Goal: Entertainment & Leisure: Consume media (video, audio)

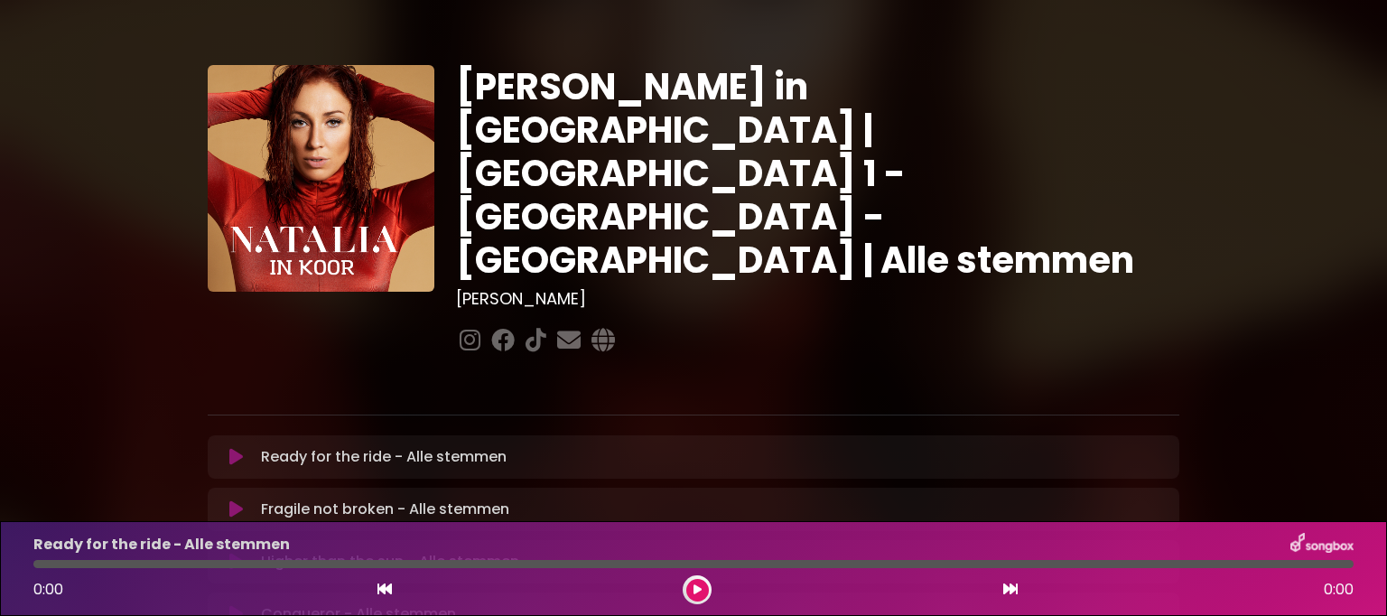
click at [227, 448] on button at bounding box center [235, 457] width 35 height 18
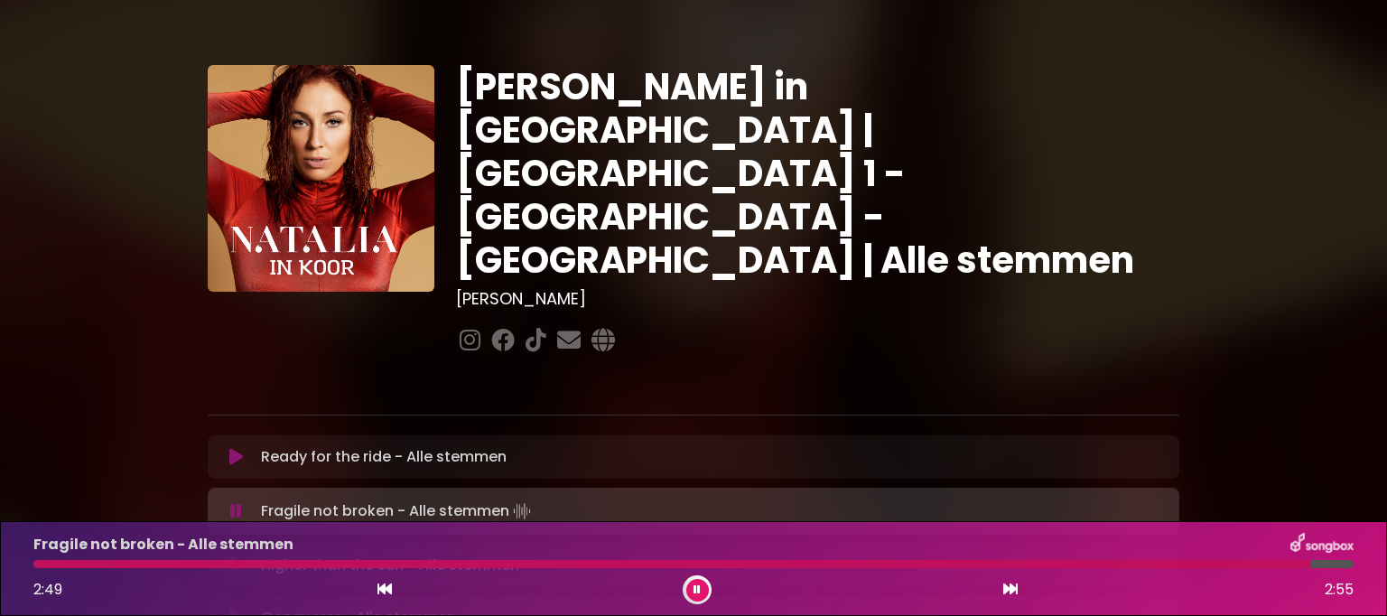
click at [687, 578] on div at bounding box center [696, 589] width 29 height 29
click at [697, 584] on icon at bounding box center [696, 589] width 7 height 11
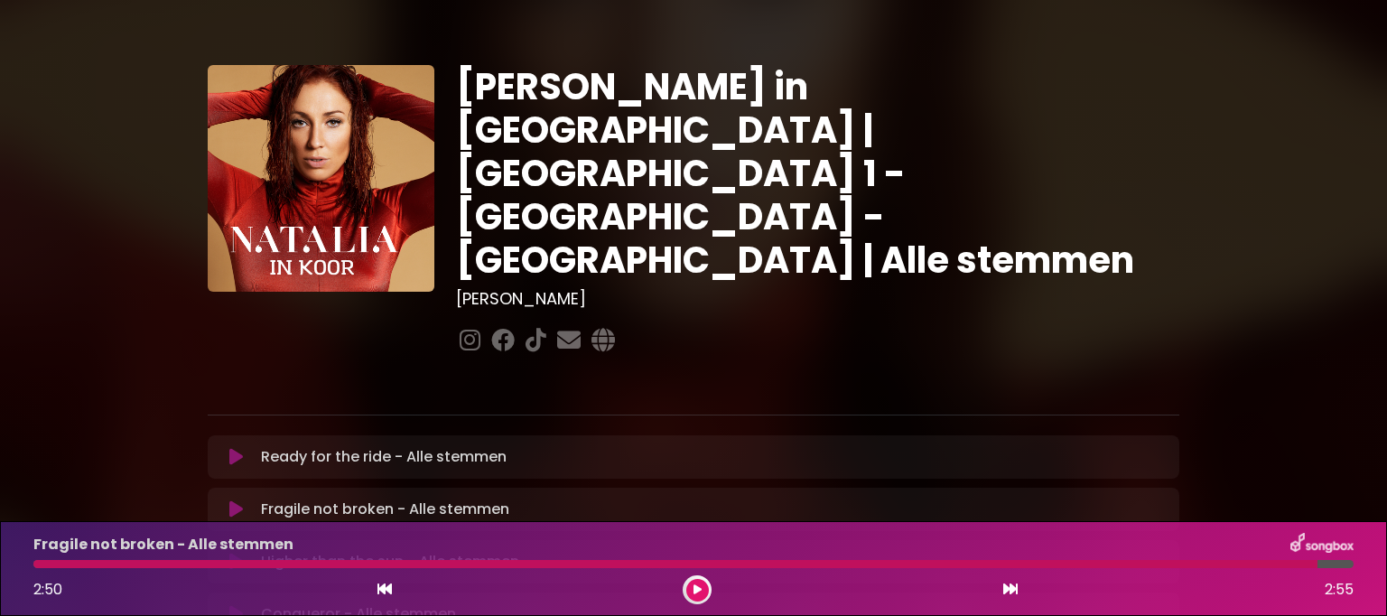
click at [233, 500] on icon at bounding box center [236, 509] width 14 height 18
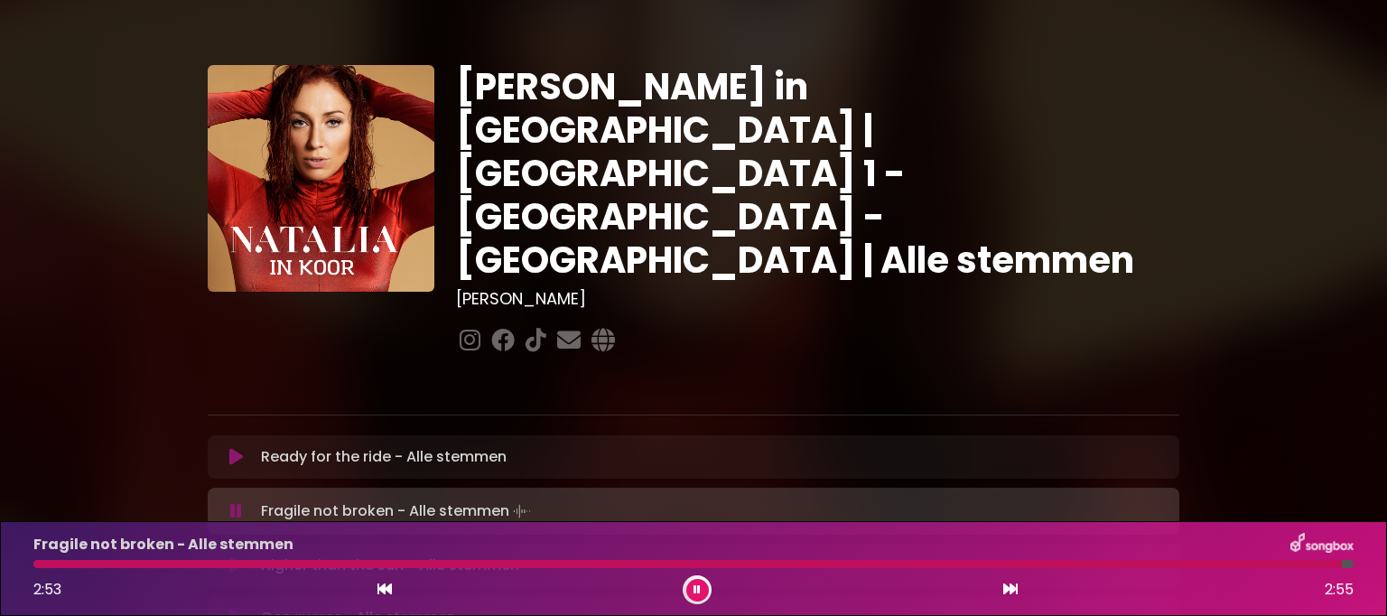
click at [40, 564] on div at bounding box center [687, 564] width 1308 height 8
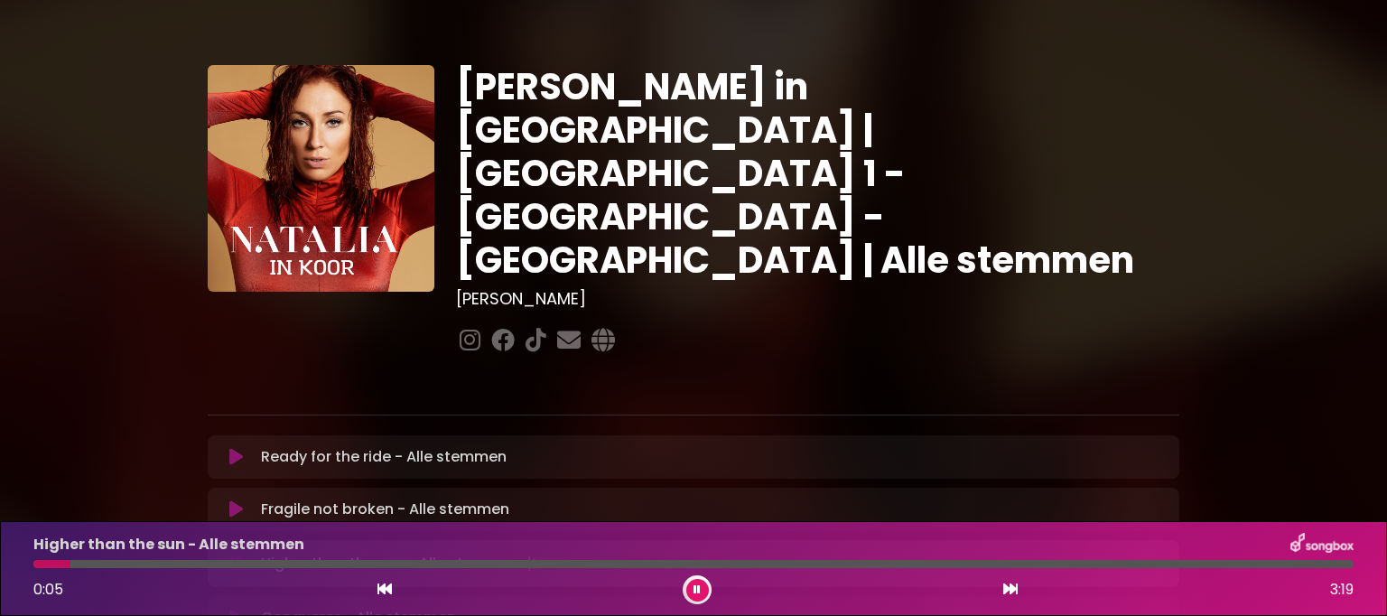
click at [233, 500] on icon at bounding box center [236, 509] width 14 height 18
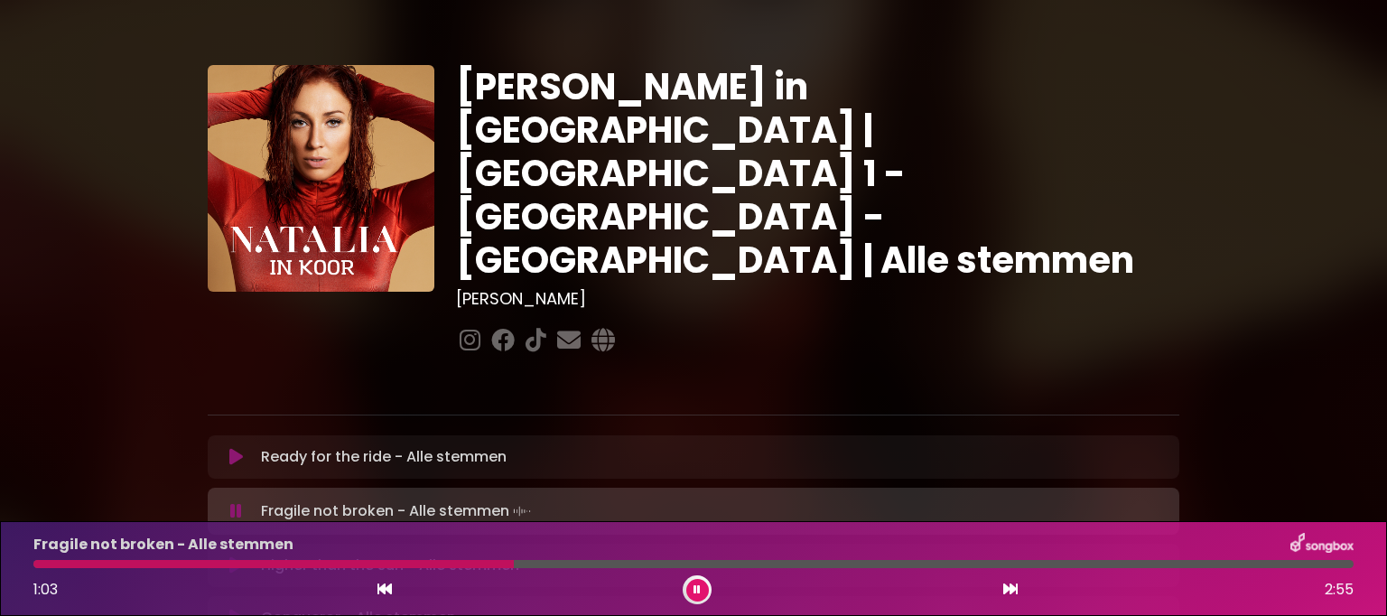
click at [214, 566] on div at bounding box center [273, 564] width 480 height 8
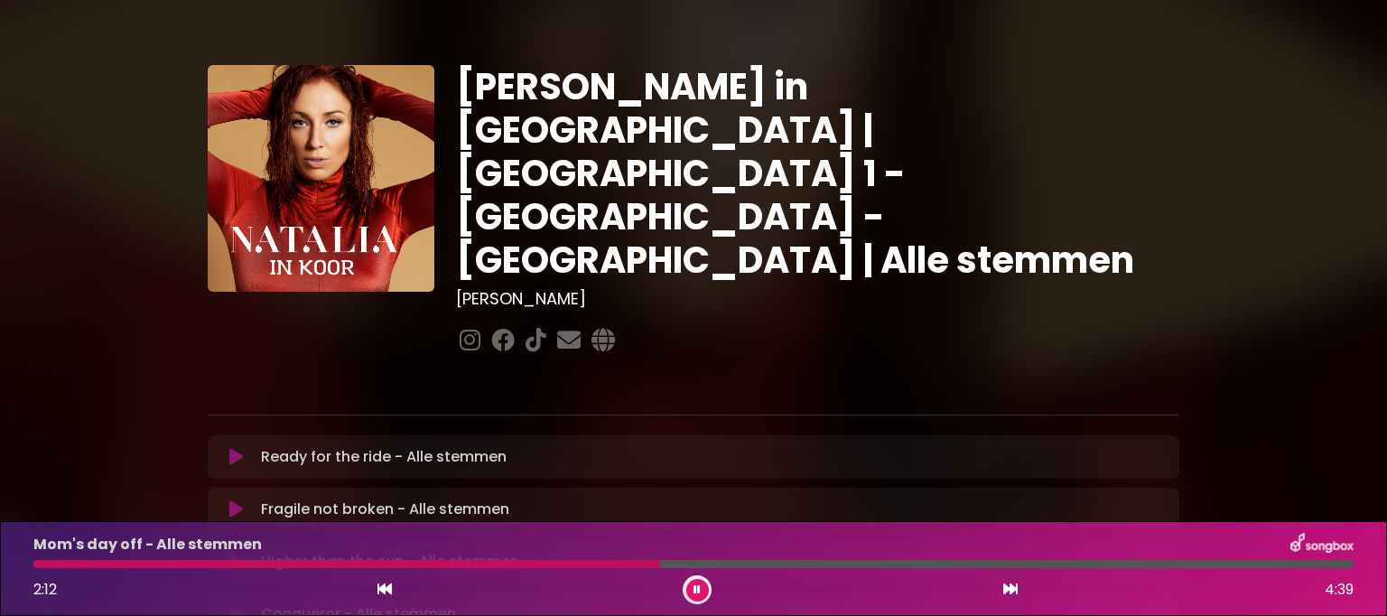
click at [709, 588] on div at bounding box center [696, 589] width 29 height 29
click at [695, 591] on icon at bounding box center [696, 589] width 7 height 11
click at [686, 590] on button at bounding box center [697, 590] width 23 height 23
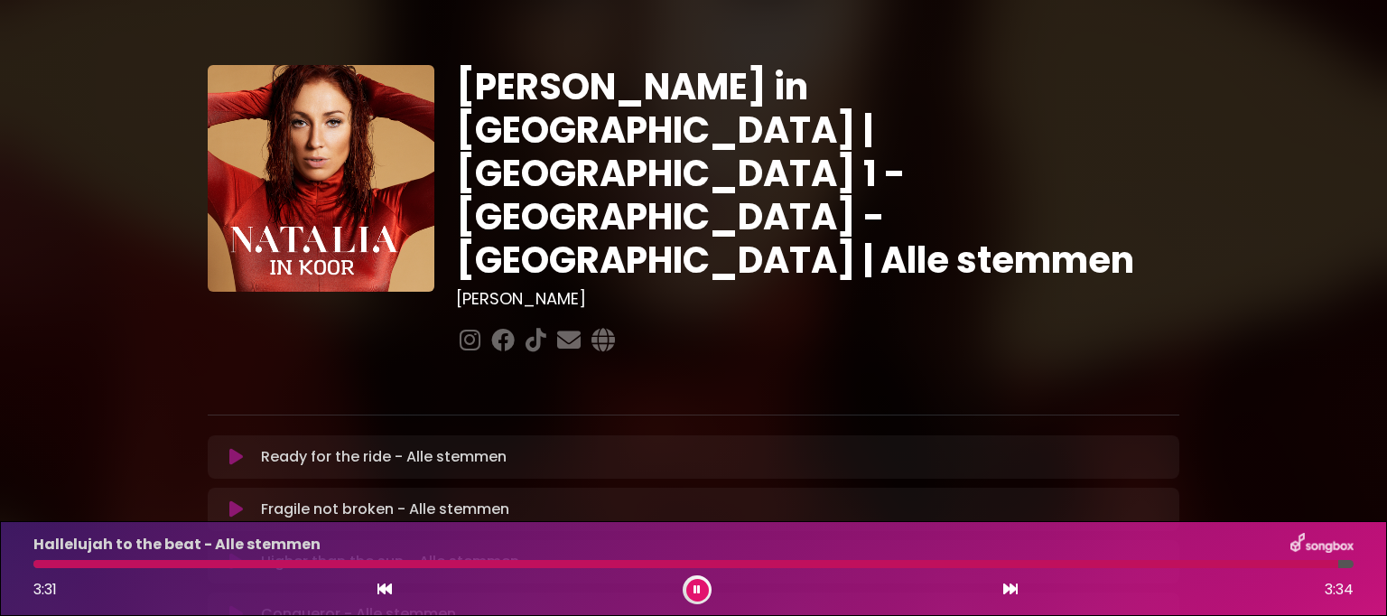
click at [698, 592] on icon at bounding box center [696, 589] width 7 height 11
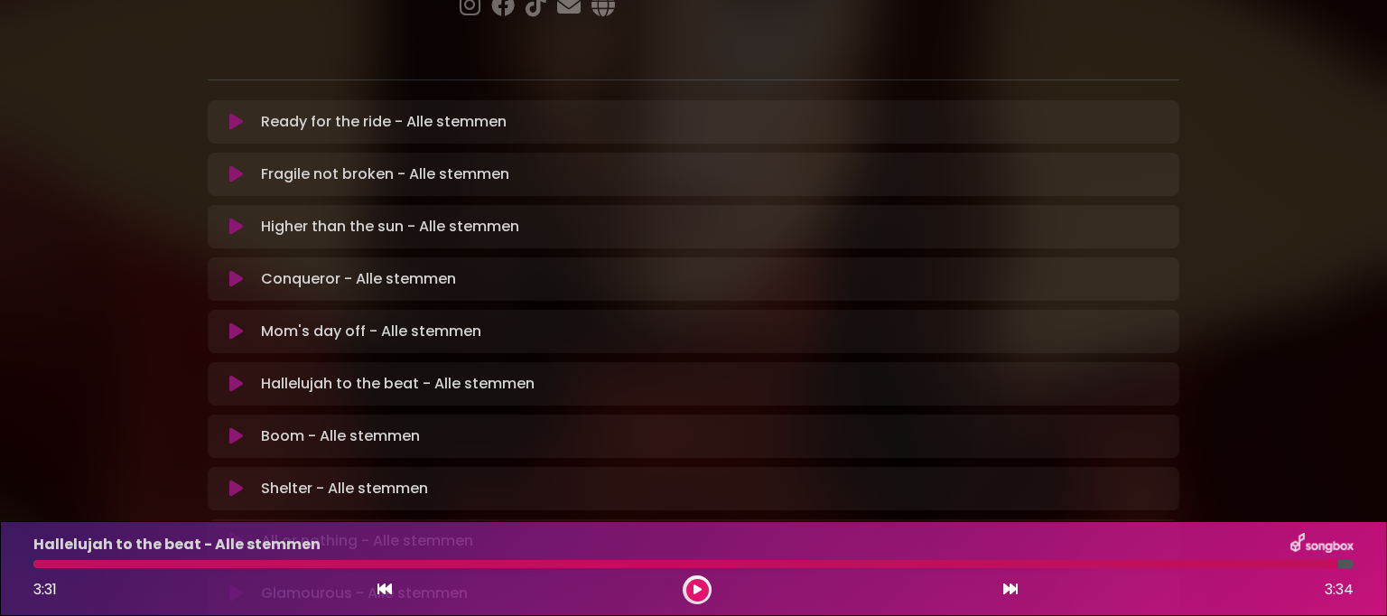
scroll to position [361, 0]
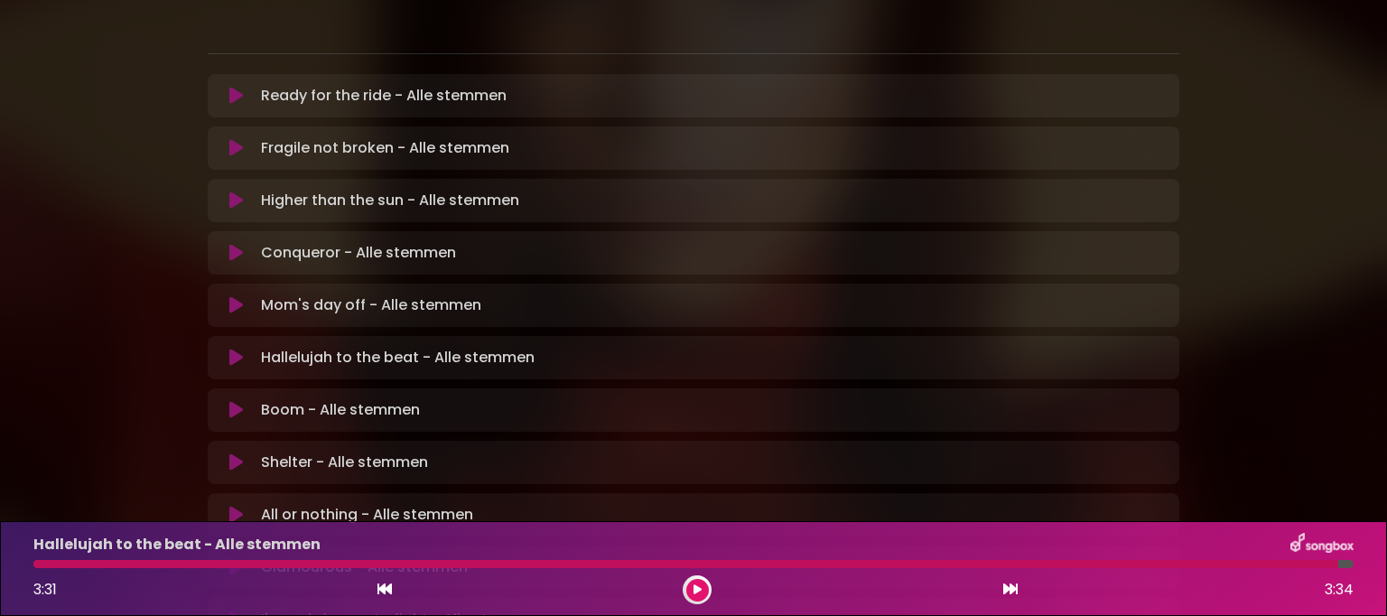
click at [705, 591] on button at bounding box center [697, 590] width 23 height 23
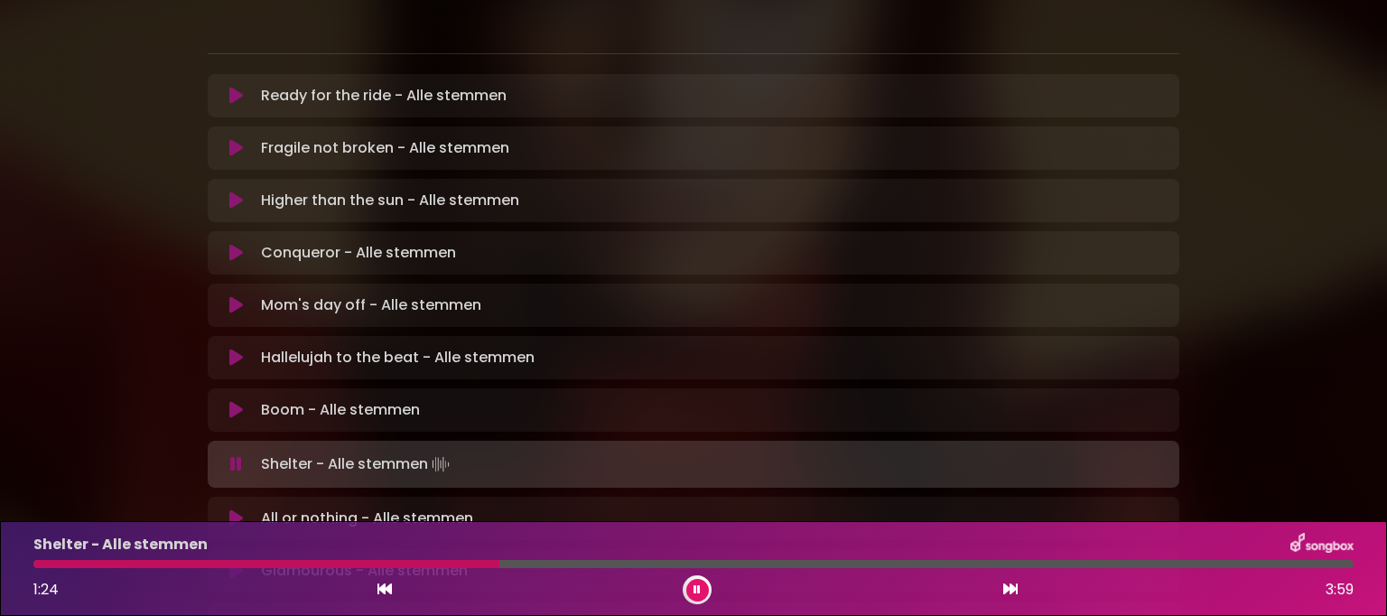
click at [703, 591] on button at bounding box center [697, 590] width 23 height 23
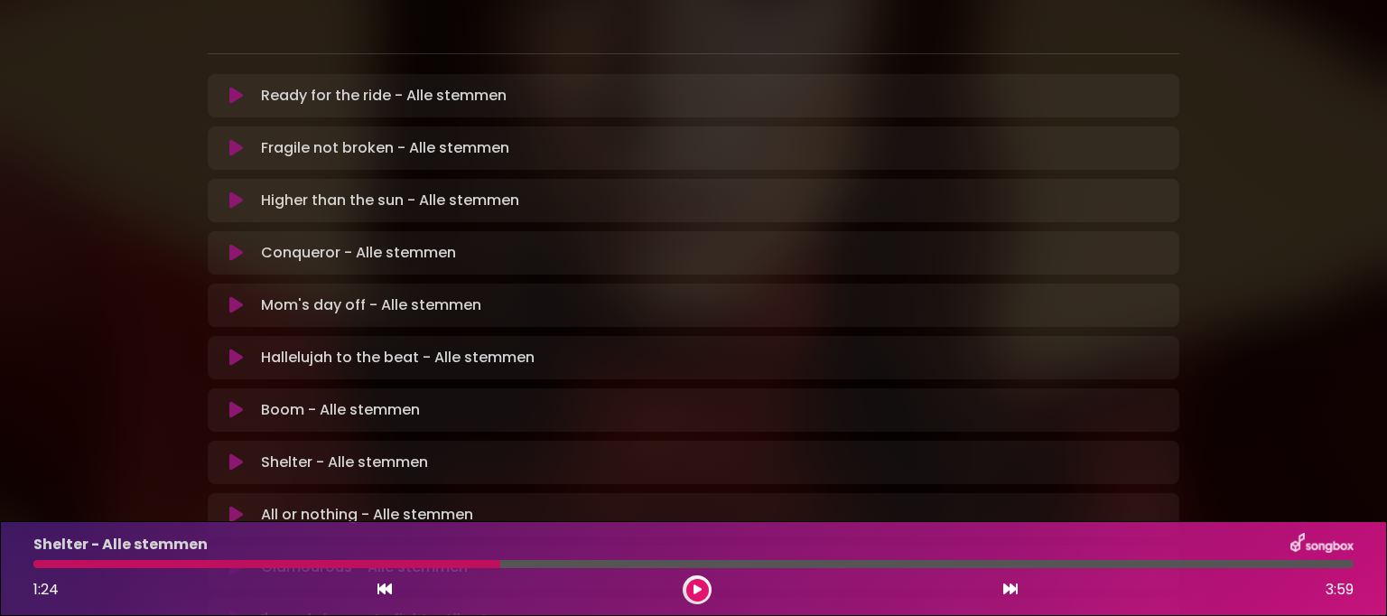
click at [691, 580] on button at bounding box center [697, 590] width 23 height 23
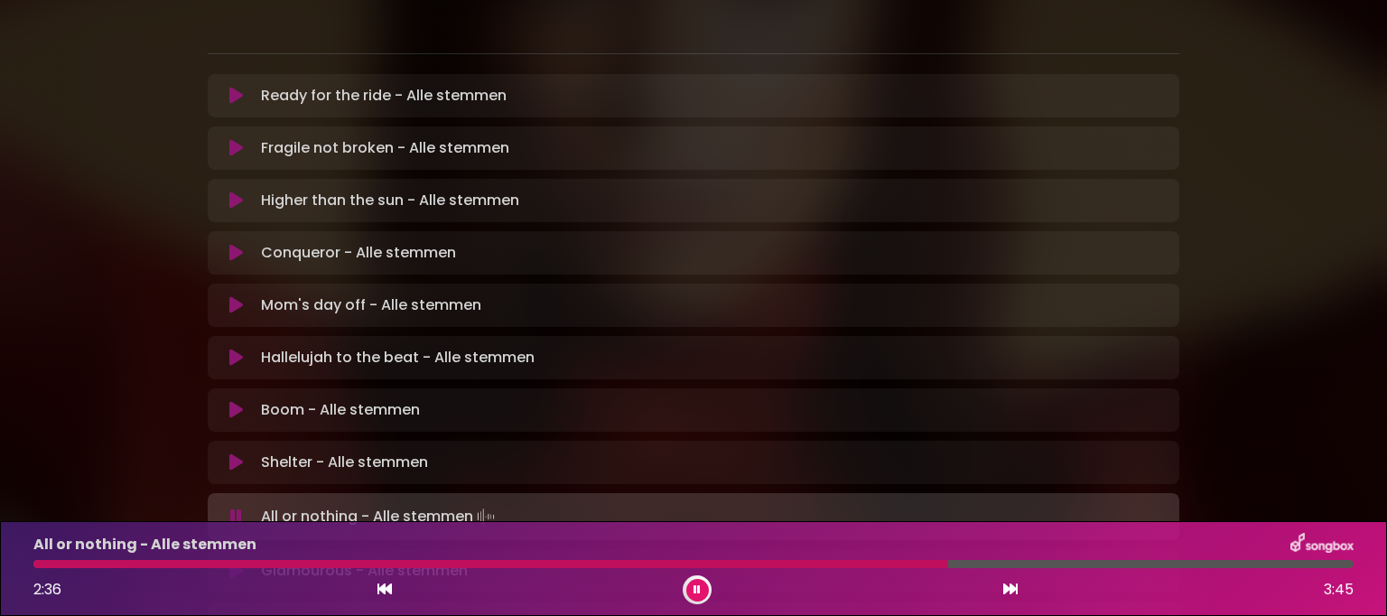
click at [697, 587] on icon at bounding box center [696, 589] width 7 height 11
